Goal: Check status: Check status

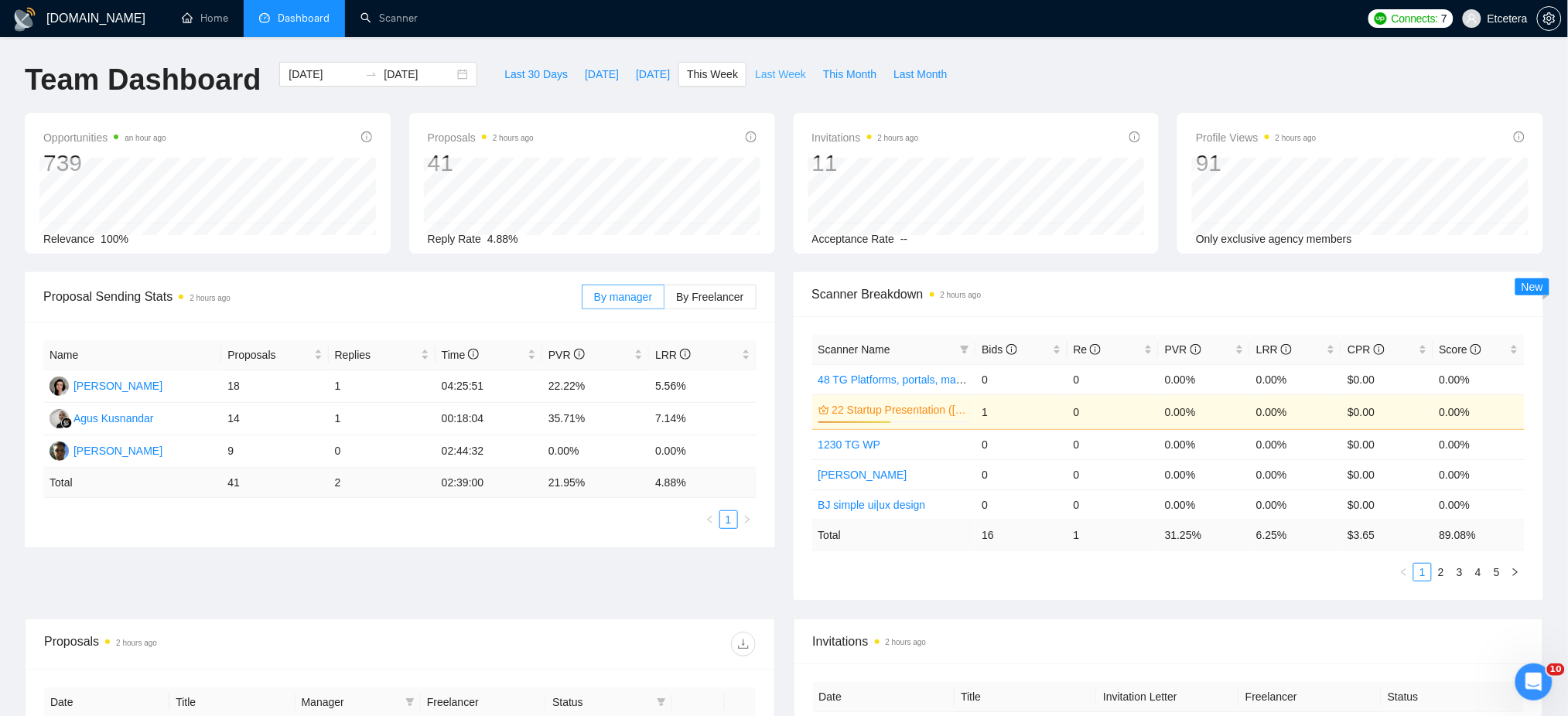
click at [768, 73] on span "Last Week" at bounding box center [780, 74] width 51 height 17
type input "[DATE]"
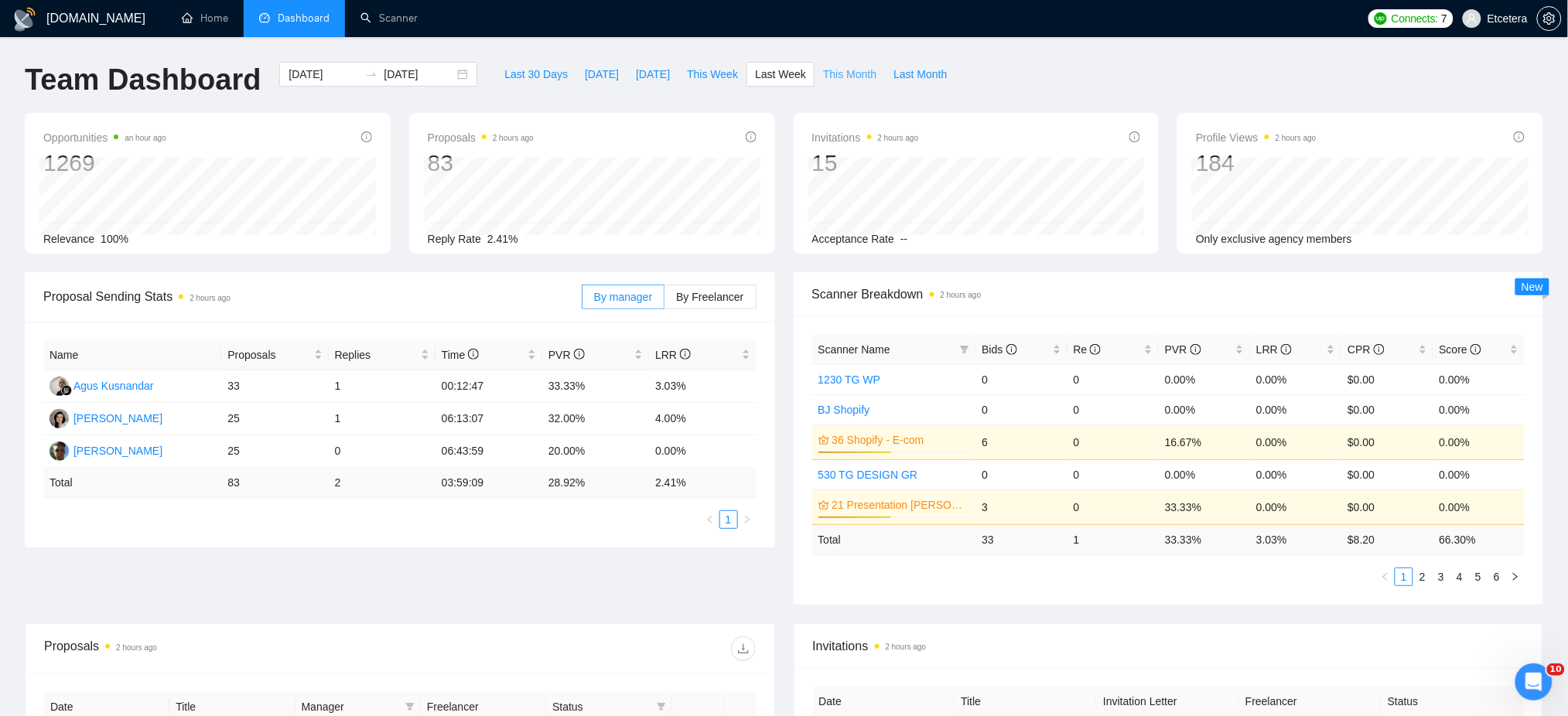
click at [835, 73] on span "This Month" at bounding box center [850, 74] width 54 height 17
type input "[DATE]"
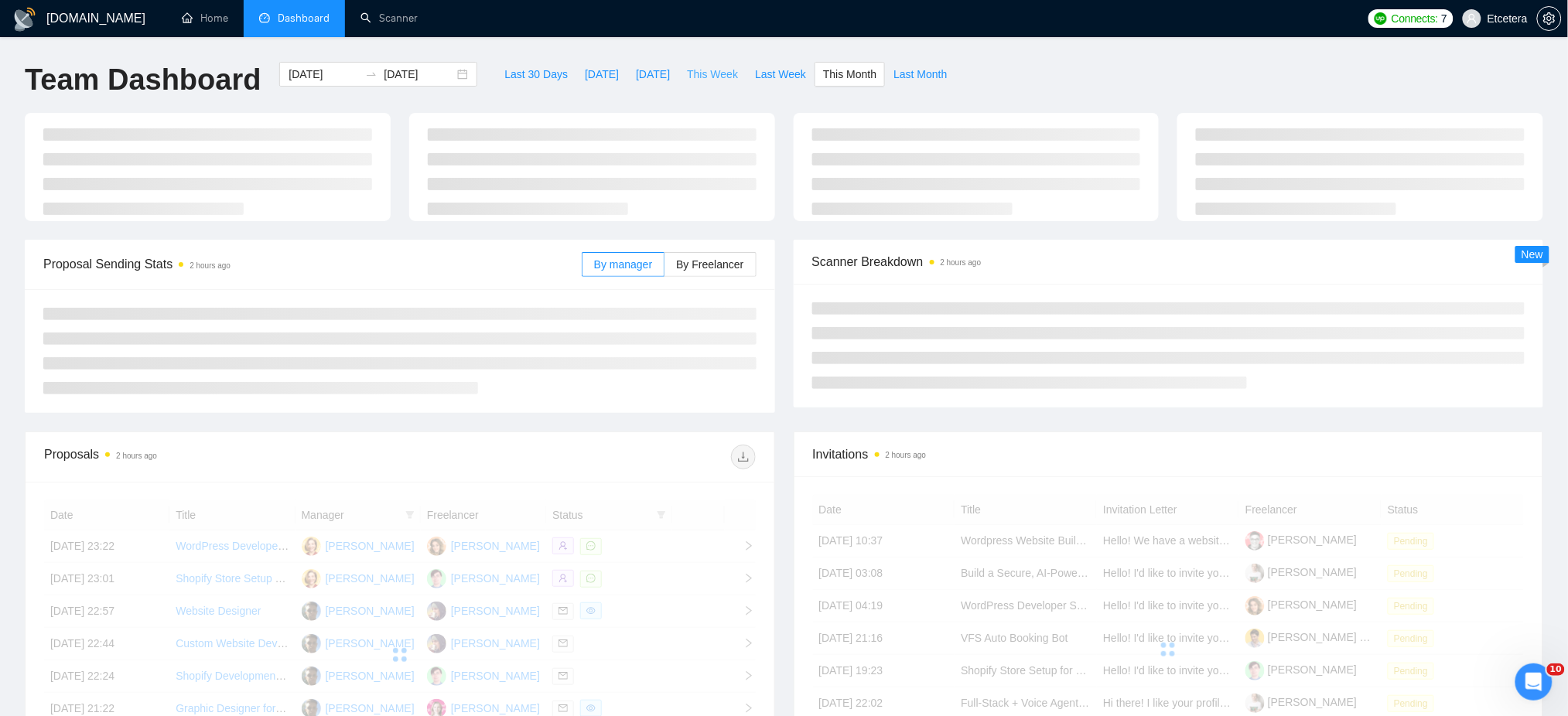
click at [718, 74] on span "This Week" at bounding box center [712, 74] width 51 height 17
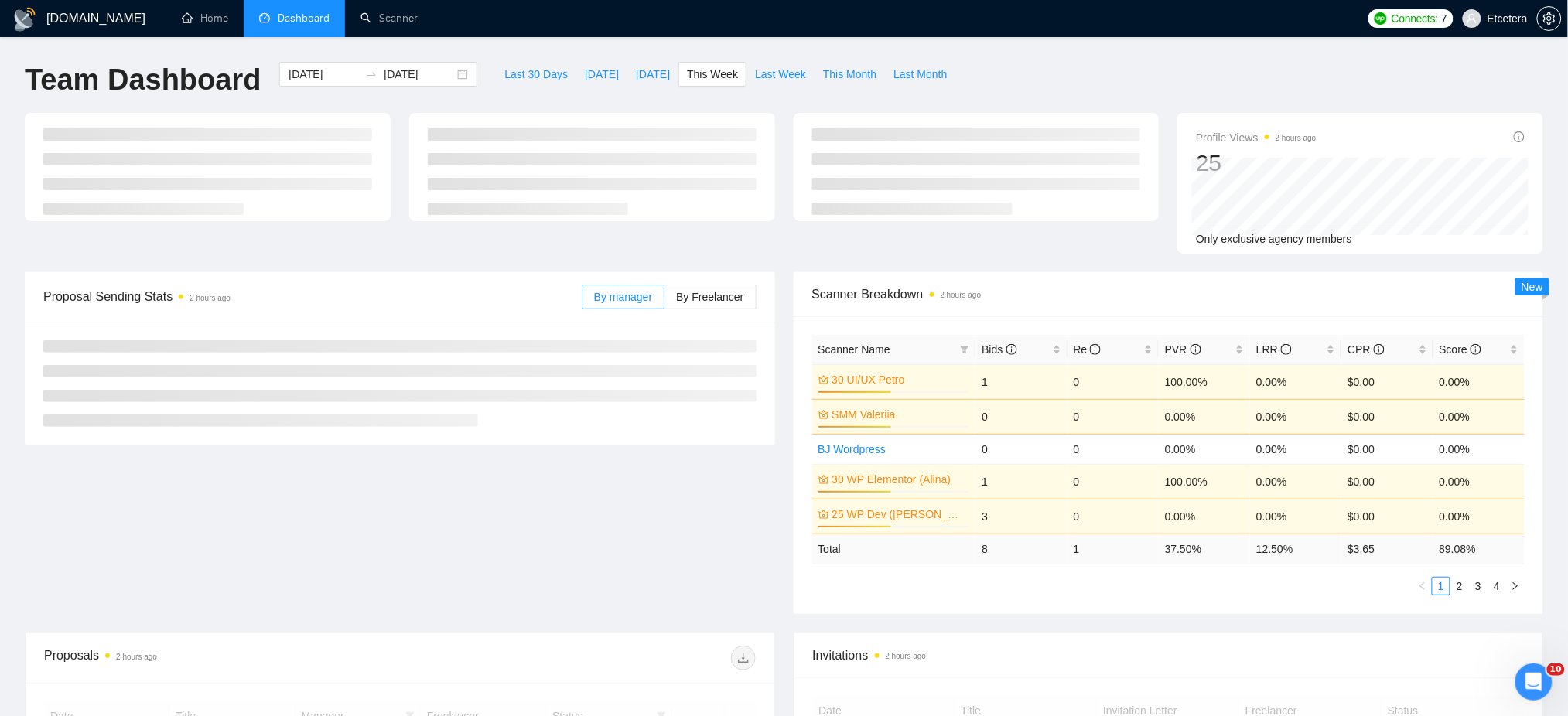
type input "[DATE]"
